Goal: Information Seeking & Learning: Learn about a topic

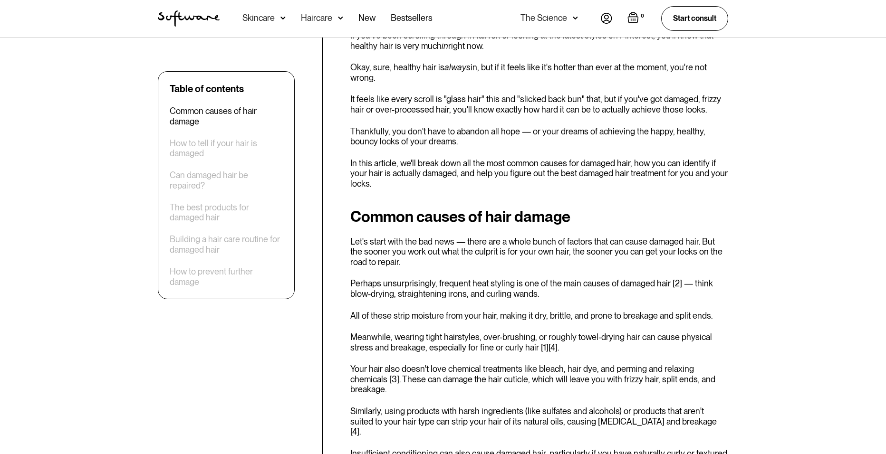
scroll to position [629, 0]
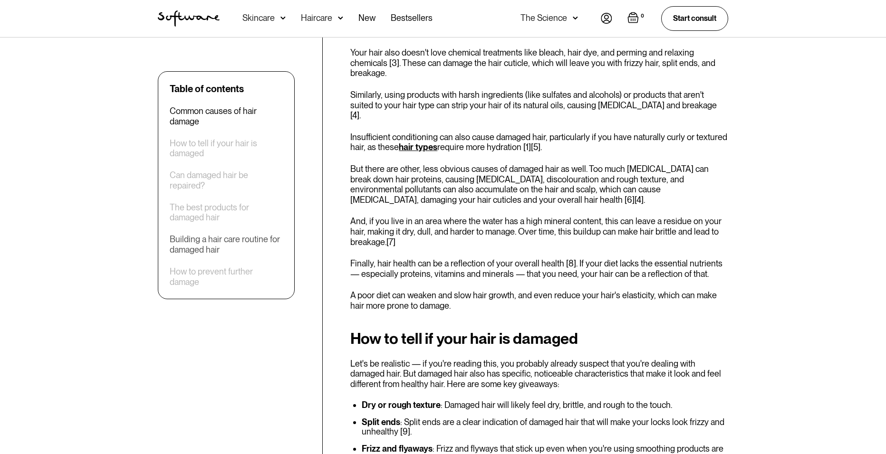
click at [243, 244] on div "Building a hair care routine for damaged hair" at bounding box center [226, 244] width 113 height 20
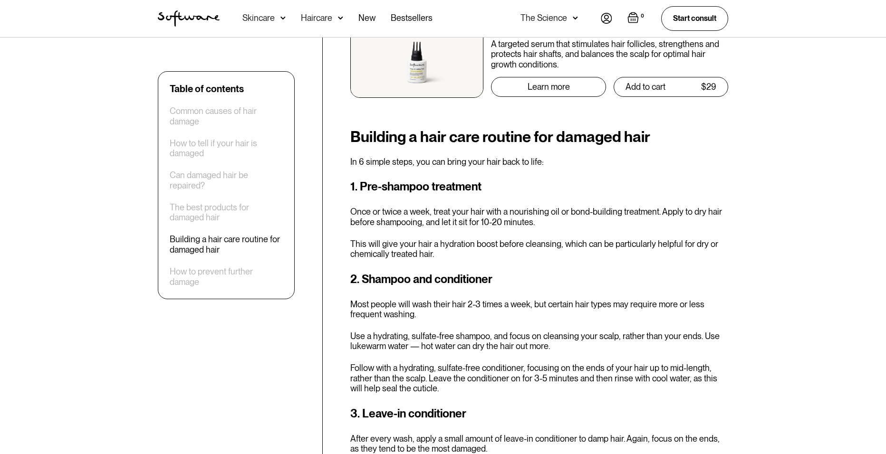
scroll to position [2280, 0]
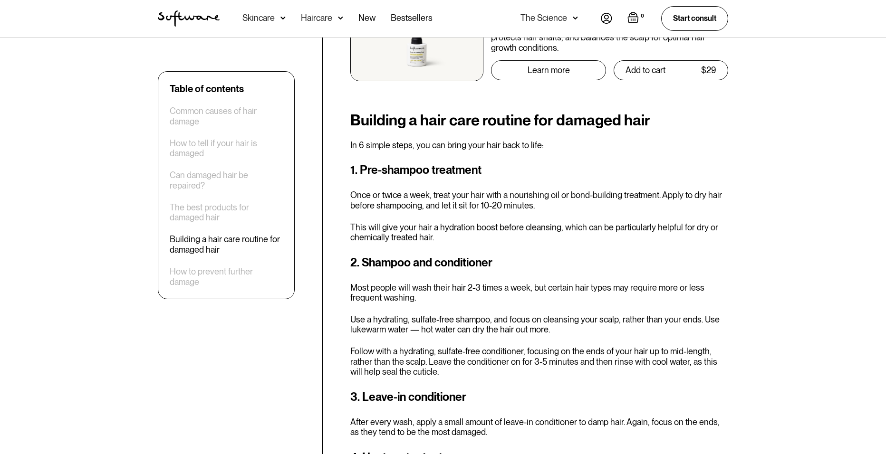
drag, startPoint x: 443, startPoint y: 157, endPoint x: 441, endPoint y: 162, distance: 5.3
drag, startPoint x: 441, startPoint y: 162, endPoint x: 432, endPoint y: 164, distance: 9.0
click at [432, 190] on p "Once or twice a week, treat your hair with a nourishing oil or bond-building tr…" at bounding box center [539, 200] width 378 height 20
drag, startPoint x: 424, startPoint y: 164, endPoint x: 396, endPoint y: 162, distance: 27.2
click at [397, 190] on p "Once or twice a week, treat your hair with a nourishing oil or bond-building tr…" at bounding box center [539, 200] width 378 height 20
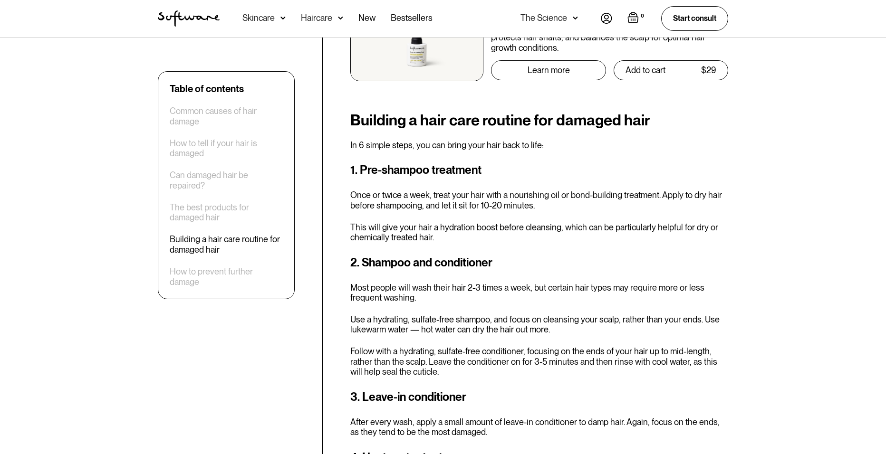
click at [455, 190] on p "Once or twice a week, treat your hair with a nourishing oil or bond-building tr…" at bounding box center [539, 200] width 378 height 20
click at [478, 190] on p "Once or twice a week, treat your hair with a nourishing oil or bond-building tr…" at bounding box center [539, 200] width 378 height 20
click at [452, 190] on p "Once or twice a week, treat your hair with a nourishing oil or bond-building tr…" at bounding box center [539, 200] width 378 height 20
click at [465, 222] on p "This will give your hair a hydration boost before cleansing, which can be parti…" at bounding box center [539, 232] width 378 height 20
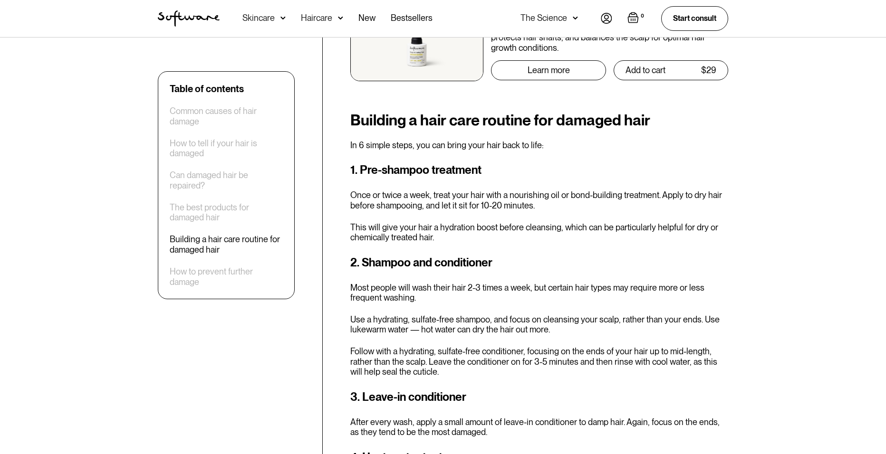
click at [475, 283] on p "Most people will wash their hair 2-3 times a week, but certain hair types may r…" at bounding box center [539, 293] width 378 height 20
click at [462, 283] on p "Most people will wash their hair 2-3 times a week, but certain hair types may r…" at bounding box center [539, 293] width 378 height 20
click at [455, 283] on p "Most people will wash their hair 2-3 times a week, but certain hair types may r…" at bounding box center [539, 293] width 378 height 20
click at [441, 283] on p "Most people will wash their hair 2-3 times a week, but certain hair types may r…" at bounding box center [539, 293] width 378 height 20
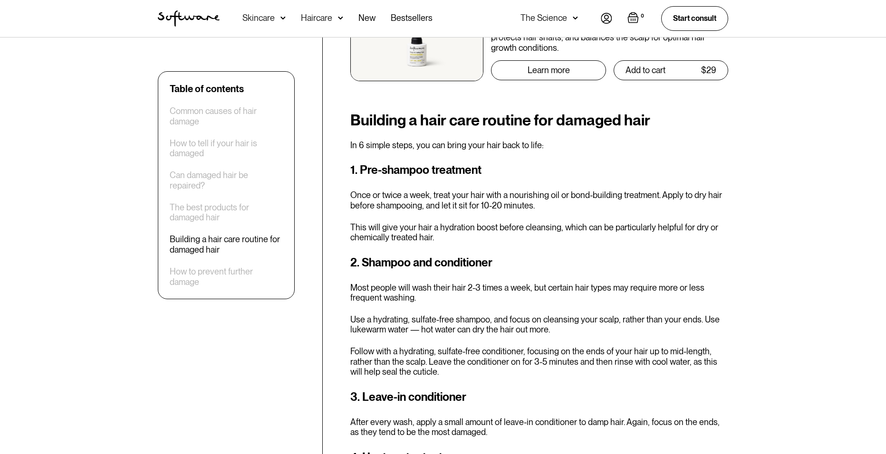
click at [432, 283] on p "Most people will wash their hair 2-3 times a week, but certain hair types may r…" at bounding box center [539, 293] width 378 height 20
click at [429, 315] on p "Use a hydrating, sulfate-free shampoo, and focus on cleansing your scalp, rathe…" at bounding box center [539, 325] width 378 height 20
click at [427, 315] on p "Use a hydrating, sulfate-free shampoo, and focus on cleansing your scalp, rathe…" at bounding box center [539, 325] width 378 height 20
click at [450, 315] on p "Use a hydrating, sulfate-free shampoo, and focus on cleansing your scalp, rathe…" at bounding box center [539, 325] width 378 height 20
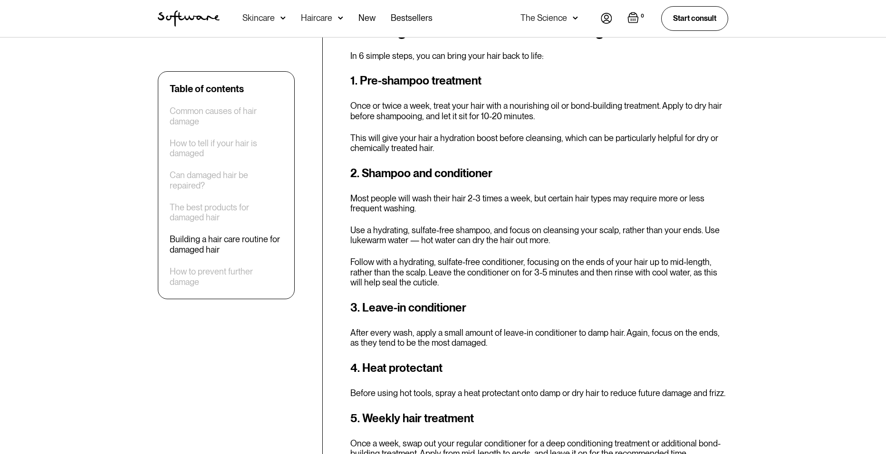
scroll to position [2375, 0]
